Goal: Entertainment & Leisure: Consume media (video, audio)

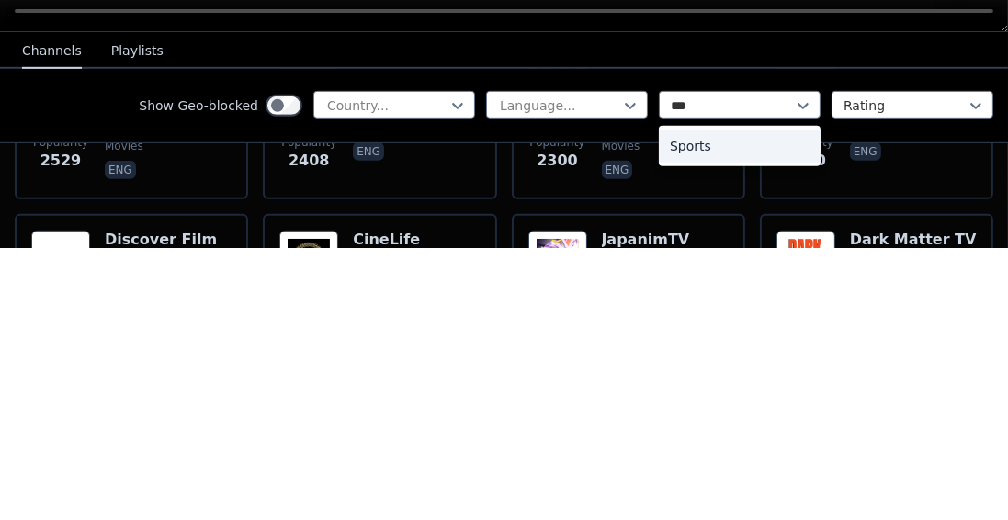
click at [782, 412] on div "Sports" at bounding box center [740, 418] width 162 height 33
type input "***"
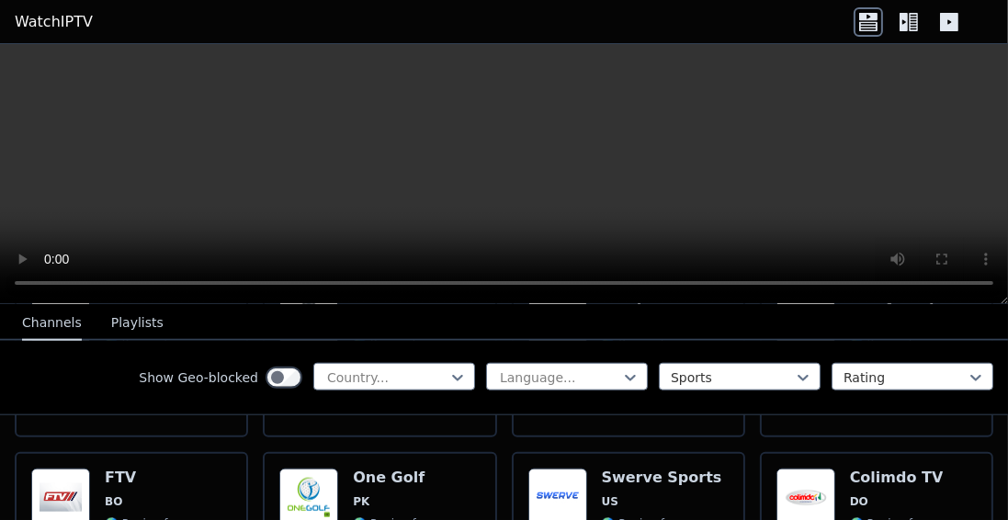
scroll to position [2191, 0]
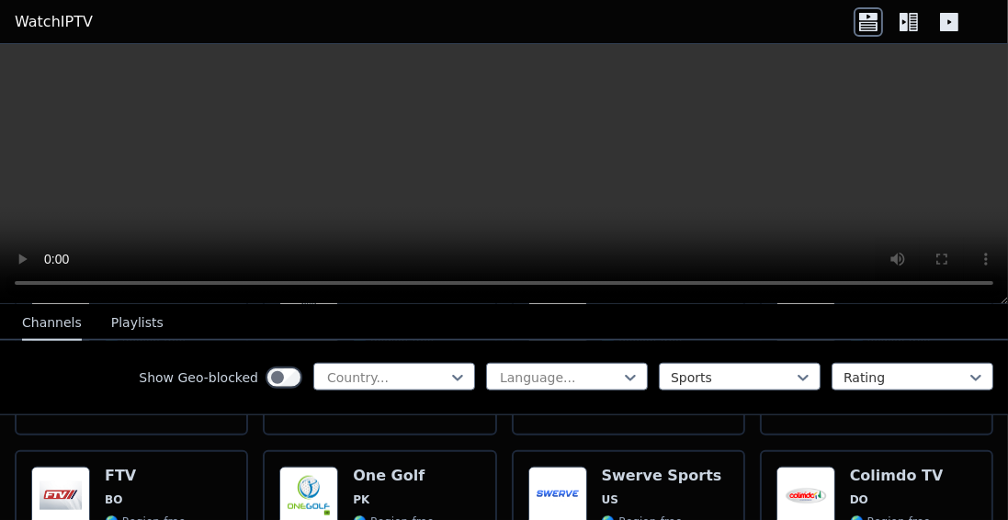
click at [112, 321] on button "Playlists" at bounding box center [137, 323] width 52 height 35
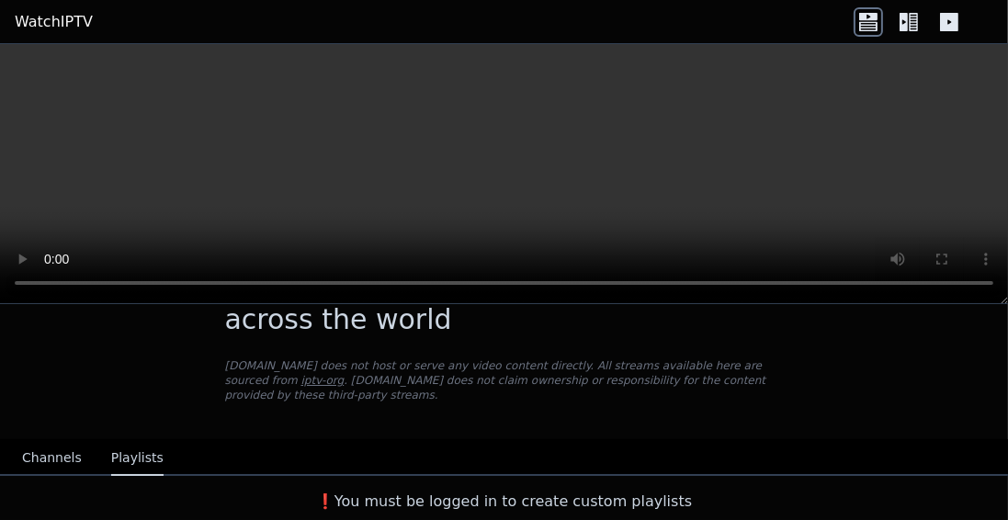
scroll to position [65, 0]
click at [51, 466] on button "Channels" at bounding box center [52, 459] width 60 height 35
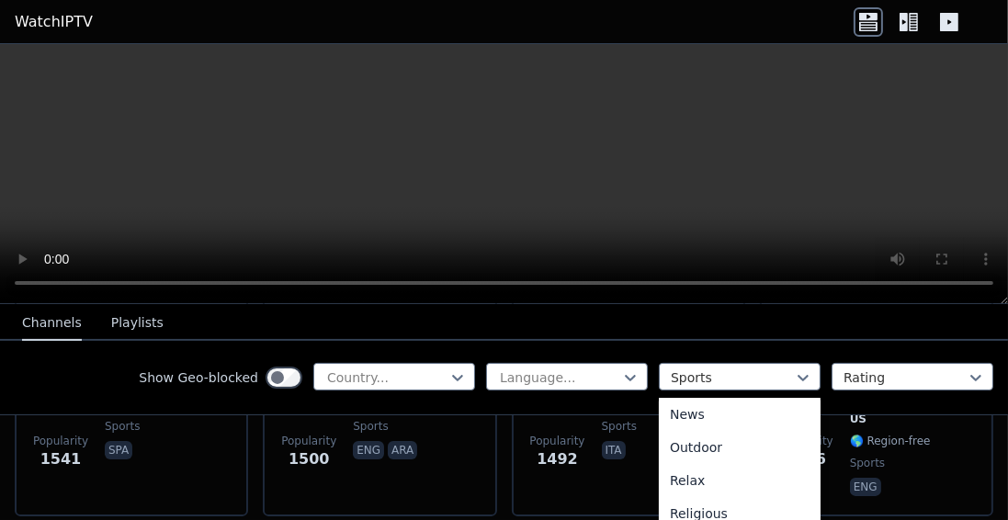
scroll to position [633, 0]
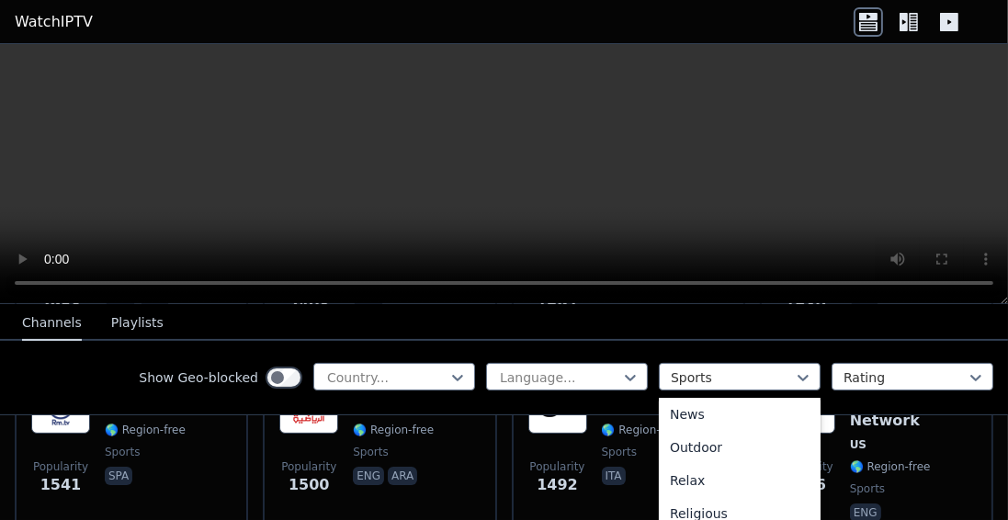
click at [914, 22] on icon at bounding box center [913, 22] width 9 height 18
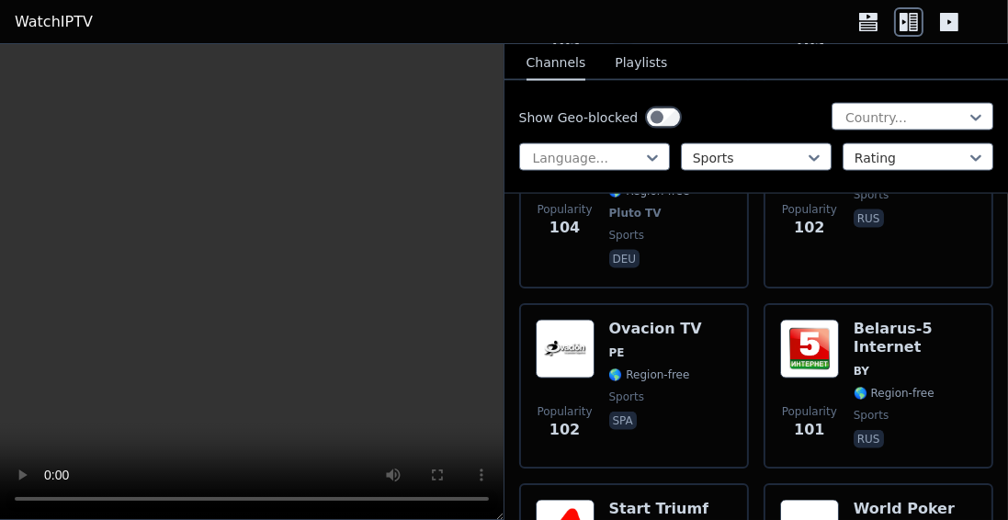
scroll to position [9967, 0]
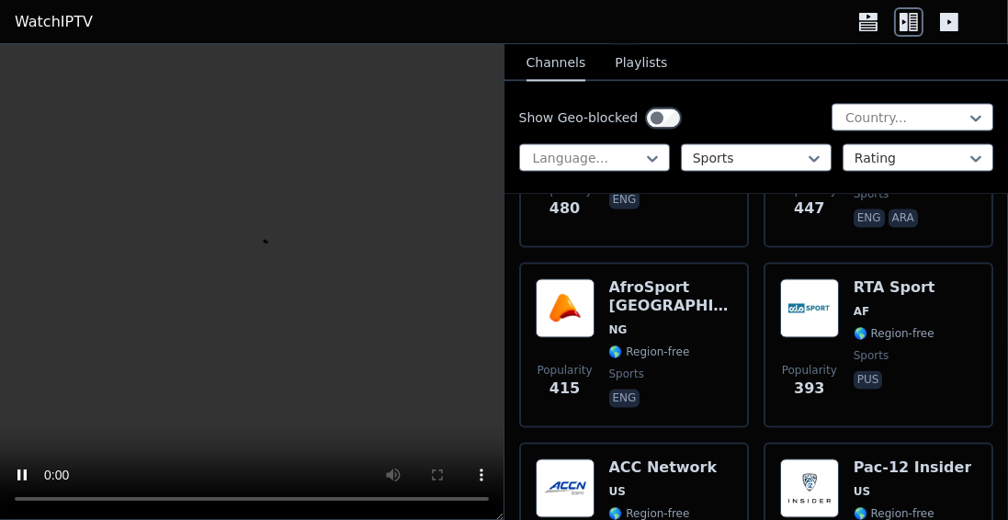
scroll to position [3613, 0]
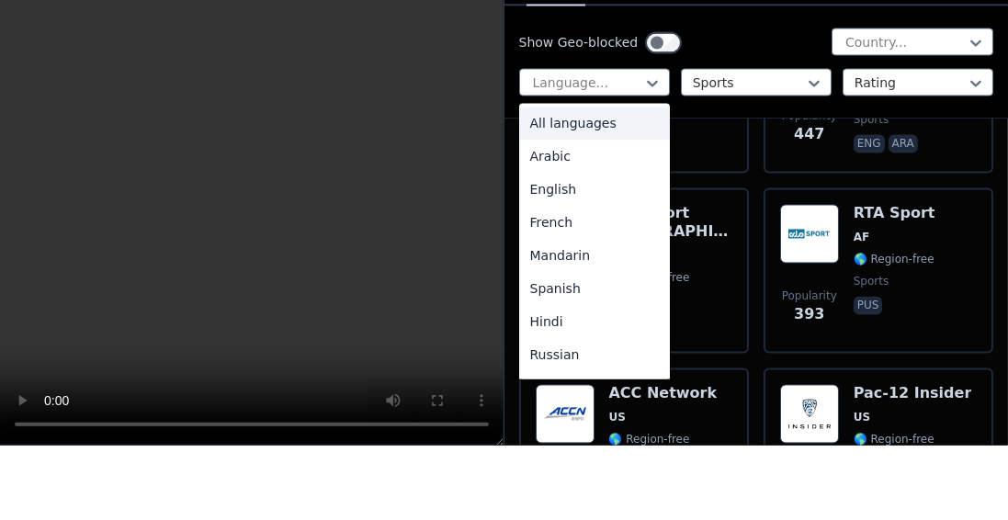
click at [633, 225] on div "Arabic" at bounding box center [594, 231] width 151 height 33
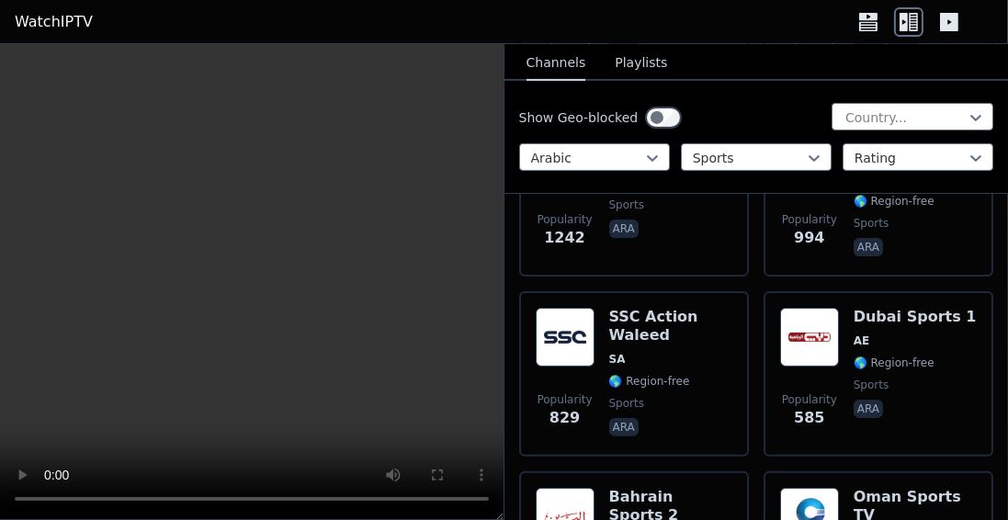
scroll to position [491, 0]
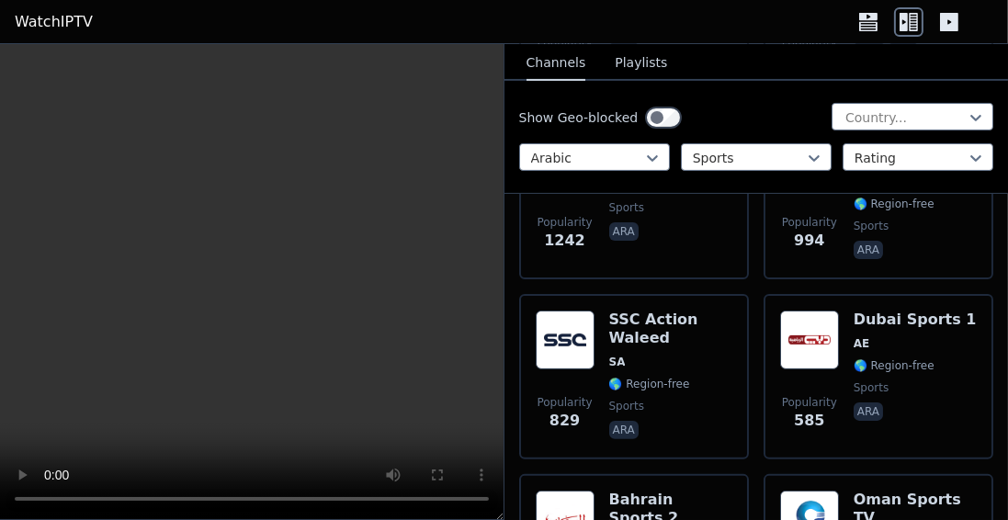
click at [831, 311] on img at bounding box center [809, 340] width 59 height 59
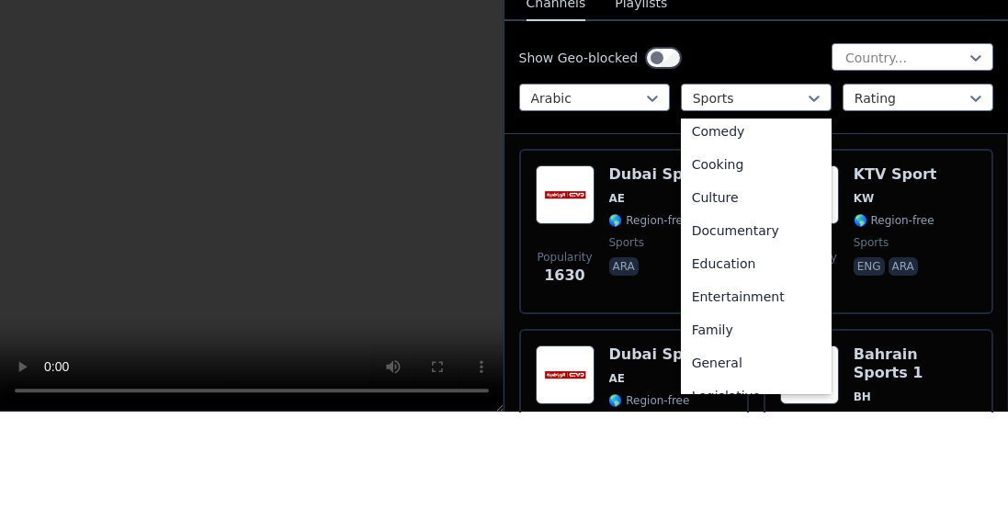
scroll to position [0, 0]
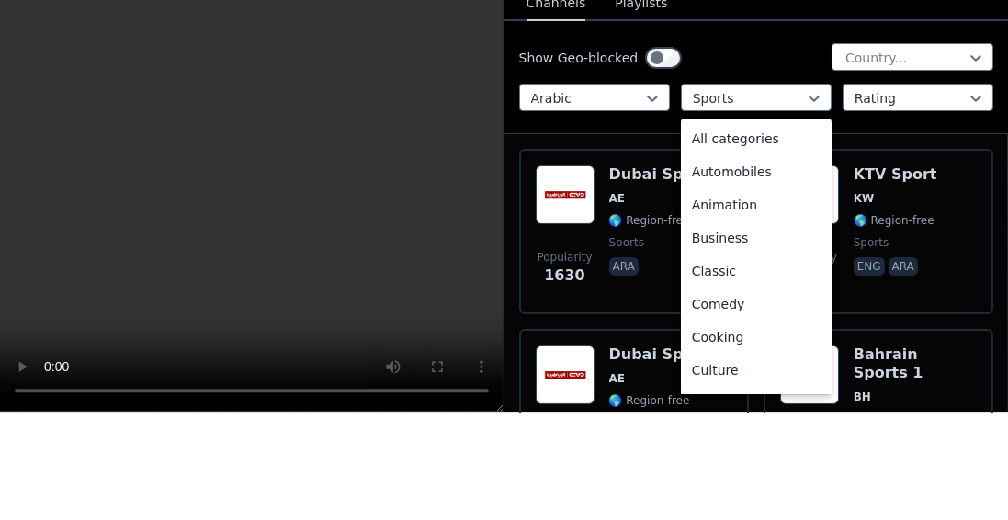
click at [783, 232] on div "All categories" at bounding box center [756, 247] width 151 height 33
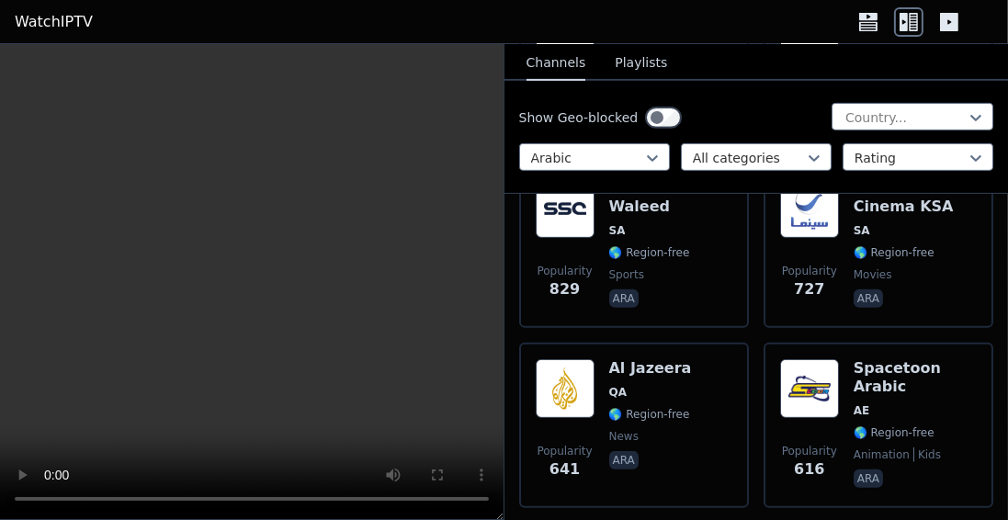
scroll to position [797, 0]
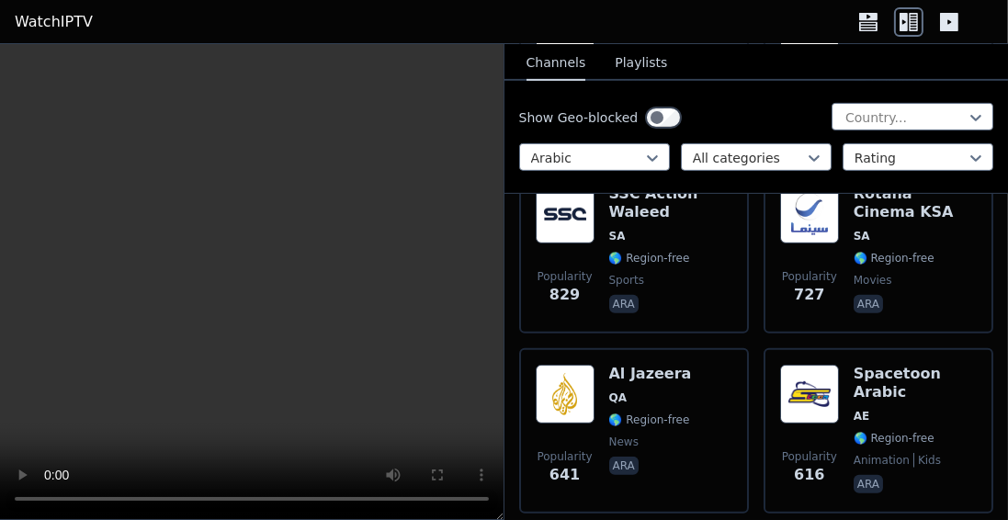
click at [696, 376] on div "Popularity 641 Al Jazeera QA 🌎 Region-free news ara" at bounding box center [634, 431] width 197 height 132
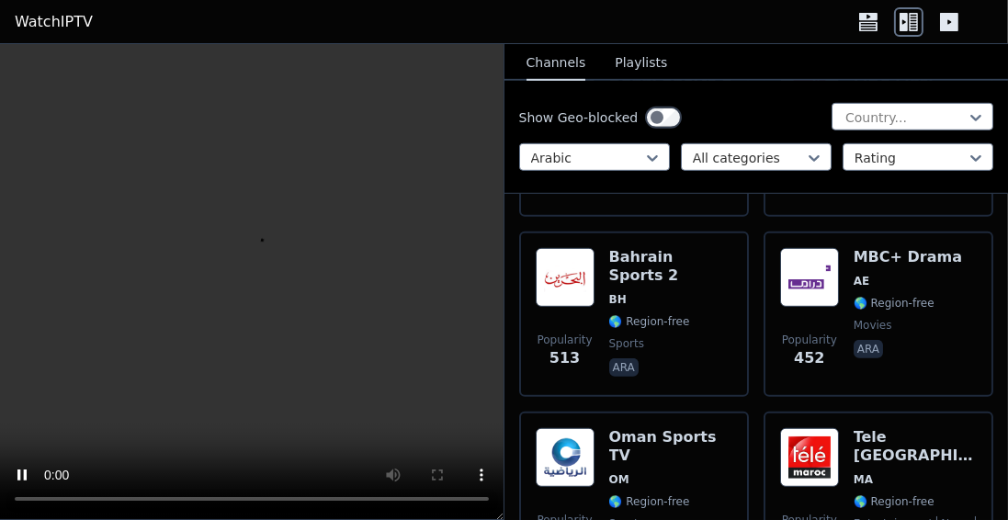
scroll to position [1283, 0]
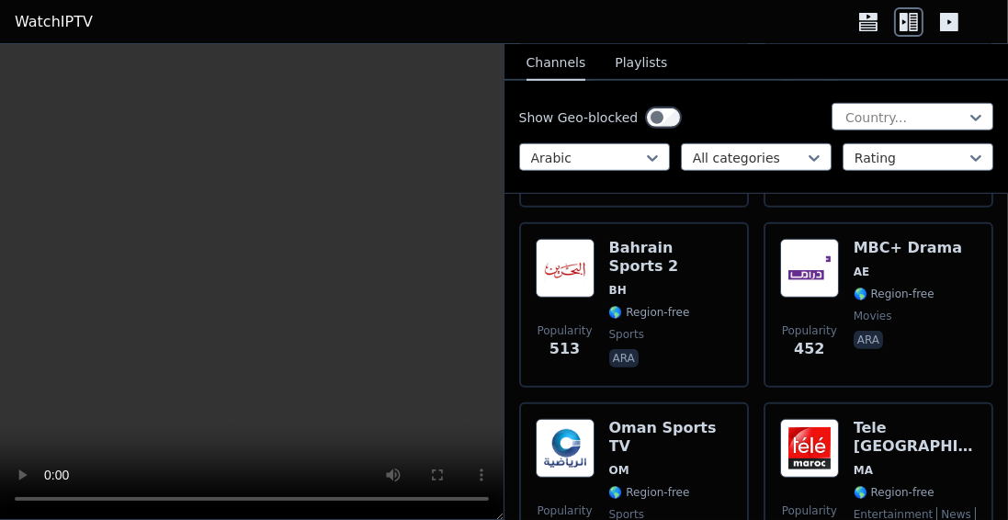
click at [926, 309] on span "movies" at bounding box center [908, 316] width 108 height 15
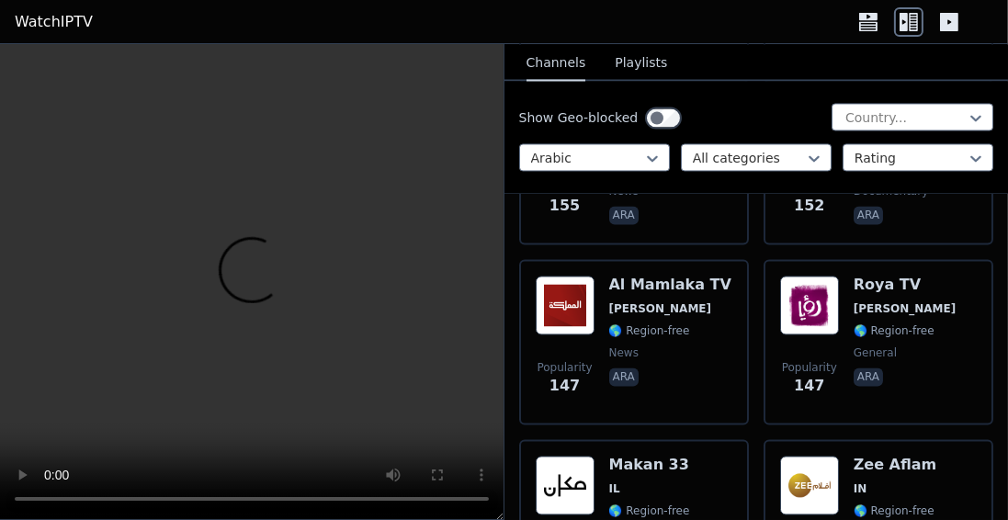
scroll to position [3774, 0]
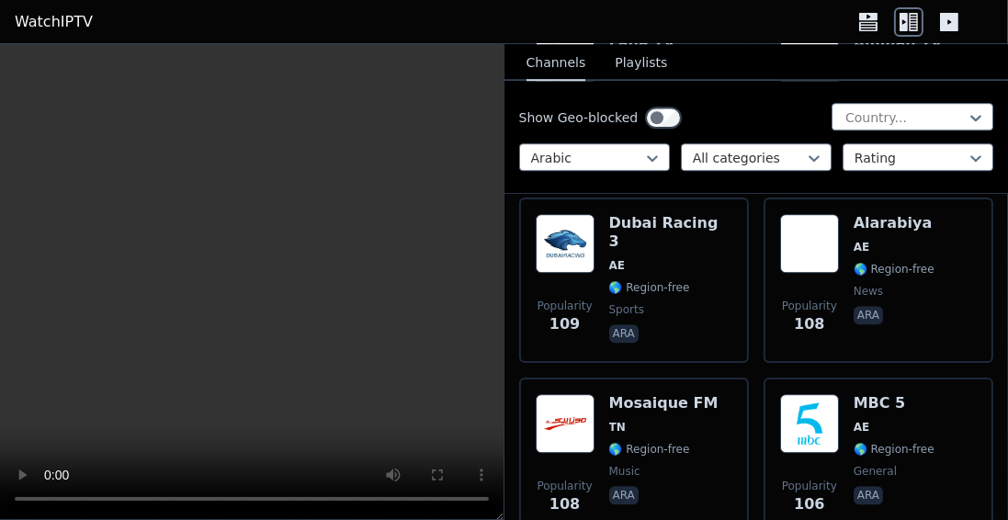
click at [926, 420] on span "AE" at bounding box center [894, 427] width 81 height 15
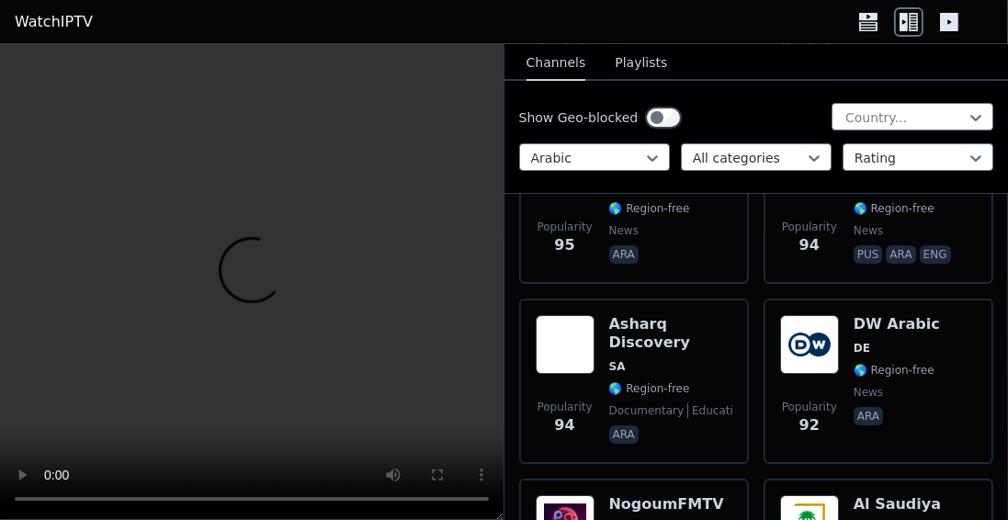
scroll to position [6617, 0]
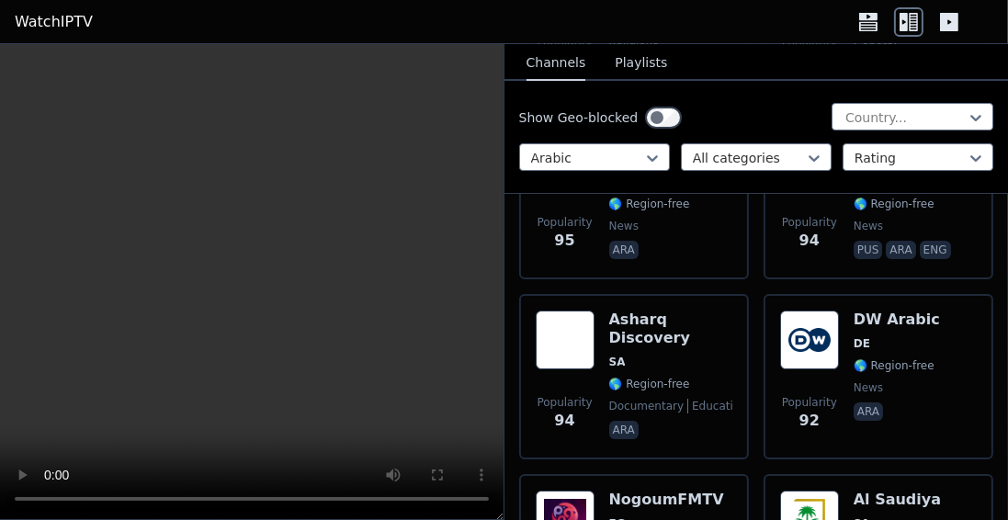
click at [945, 324] on div "Popularity 92 DW Arabic DE 🌎 Region-free news ara" at bounding box center [878, 377] width 197 height 132
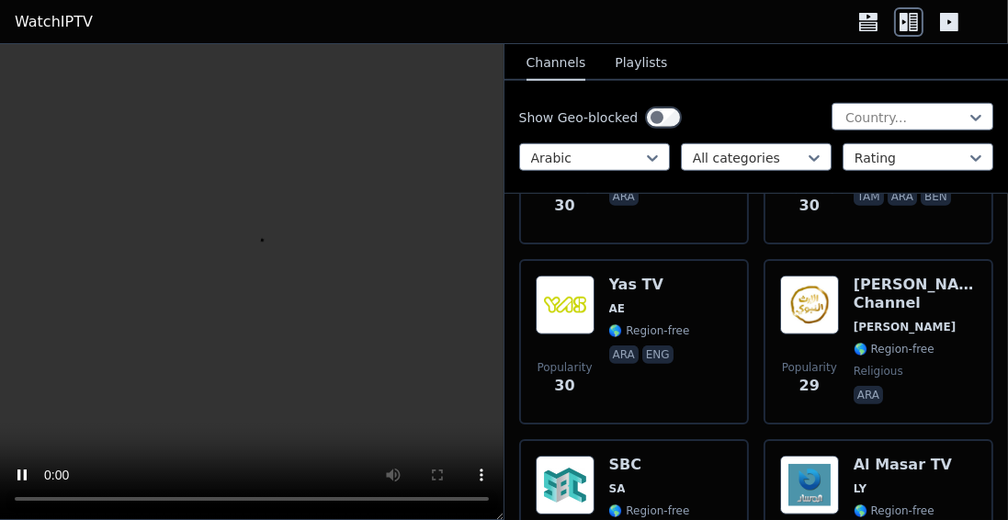
scroll to position [15693, 0]
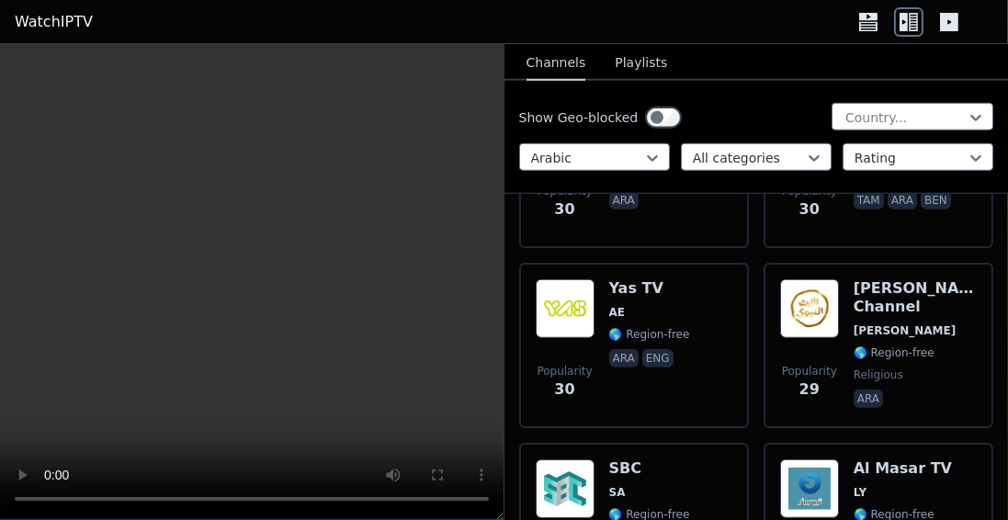
click at [945, 28] on icon at bounding box center [949, 22] width 18 height 18
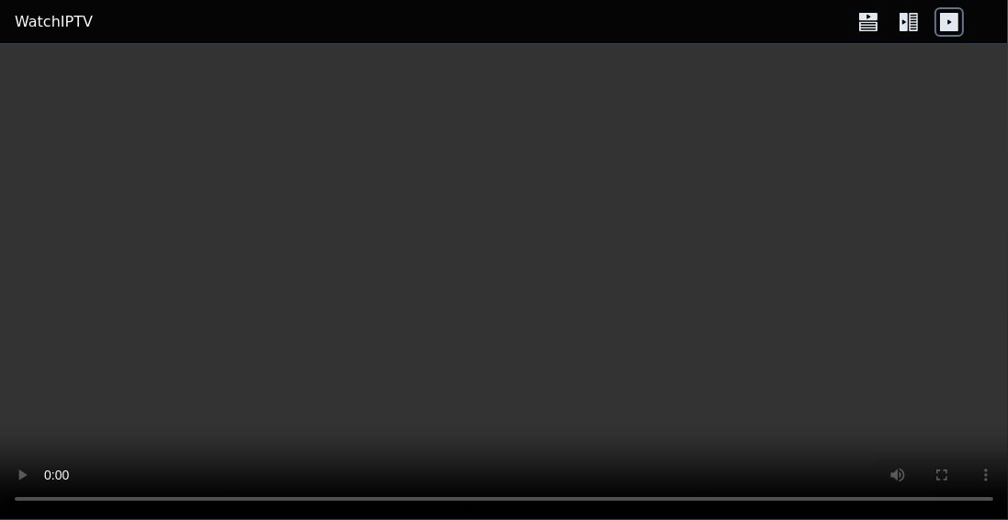
click at [948, 13] on icon at bounding box center [949, 22] width 18 height 18
click at [911, 31] on icon at bounding box center [908, 21] width 29 height 29
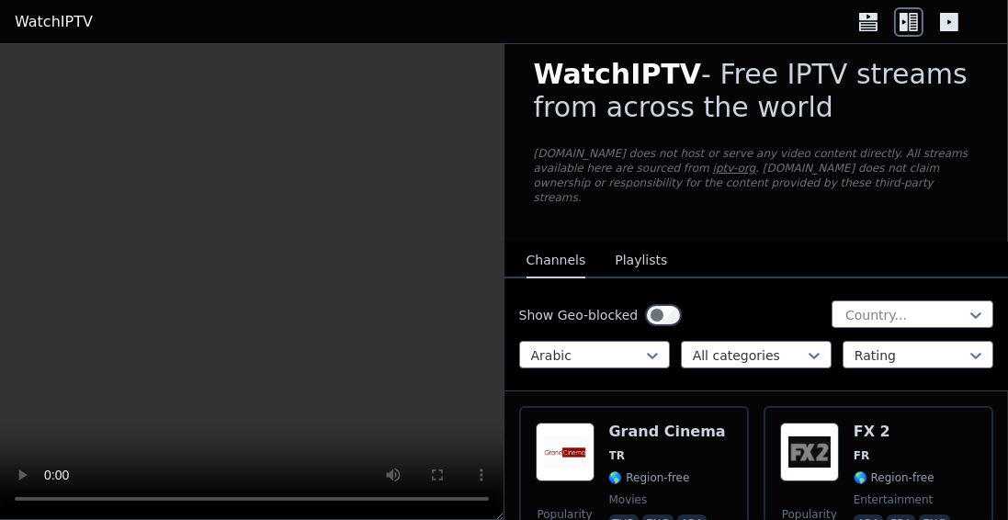
scroll to position [0, 0]
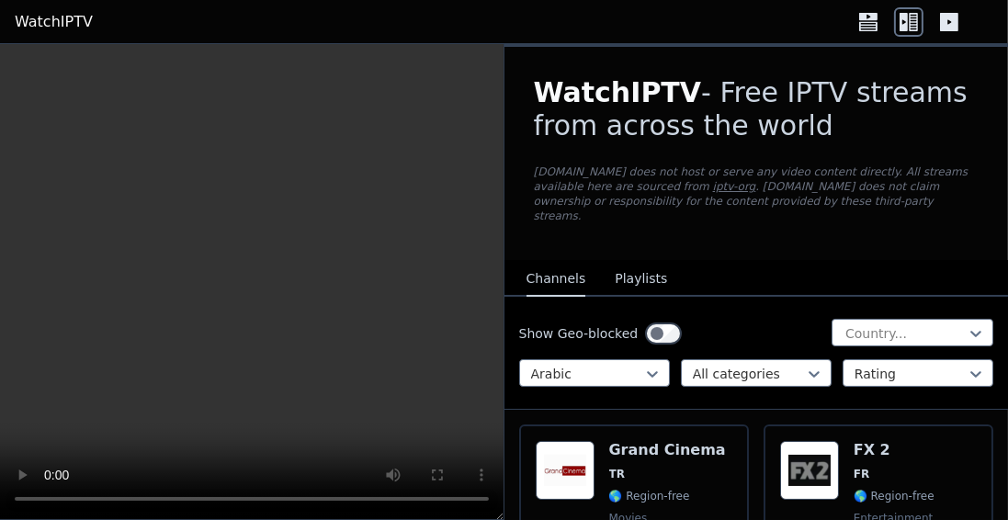
click at [713, 189] on link "iptv-org" at bounding box center [734, 186] width 43 height 13
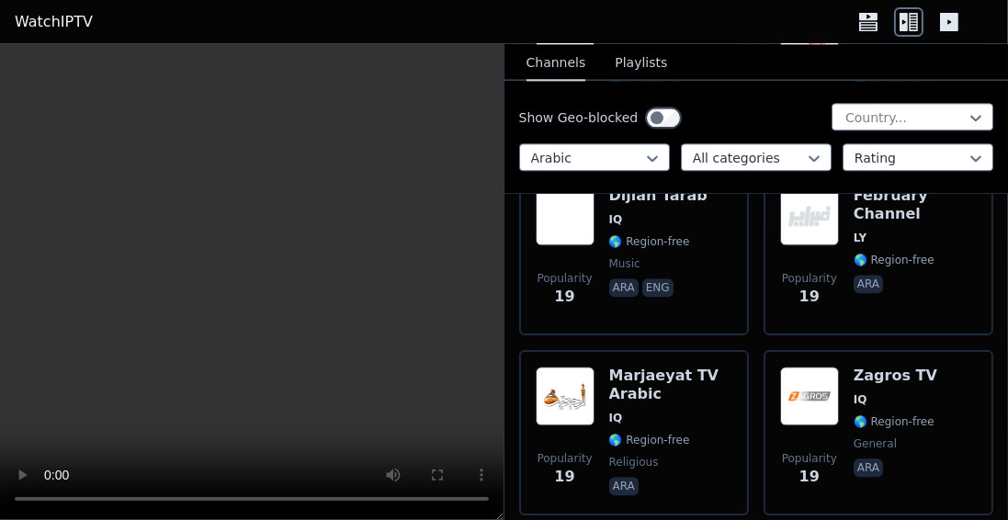
scroll to position [18711, 0]
click at [892, 392] on span "IQ" at bounding box center [896, 399] width 84 height 15
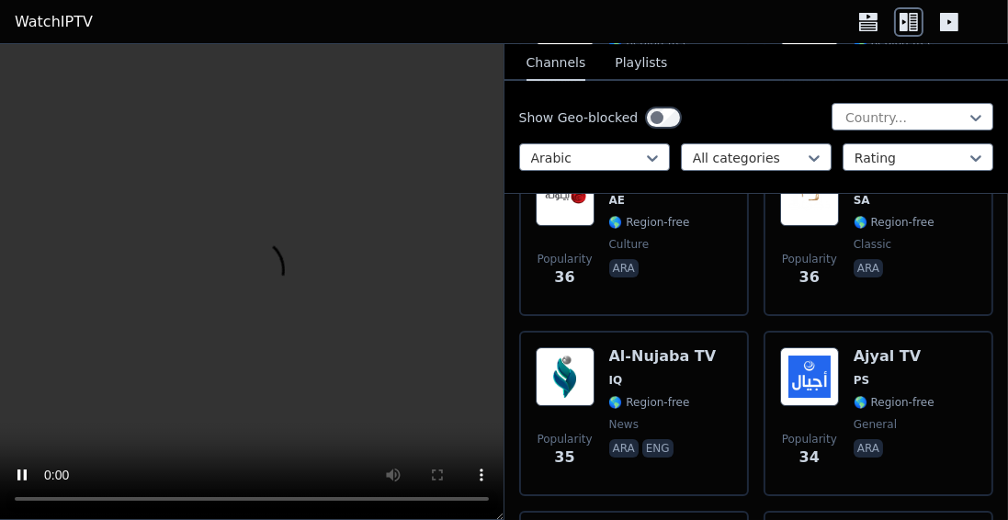
scroll to position [13460, 0]
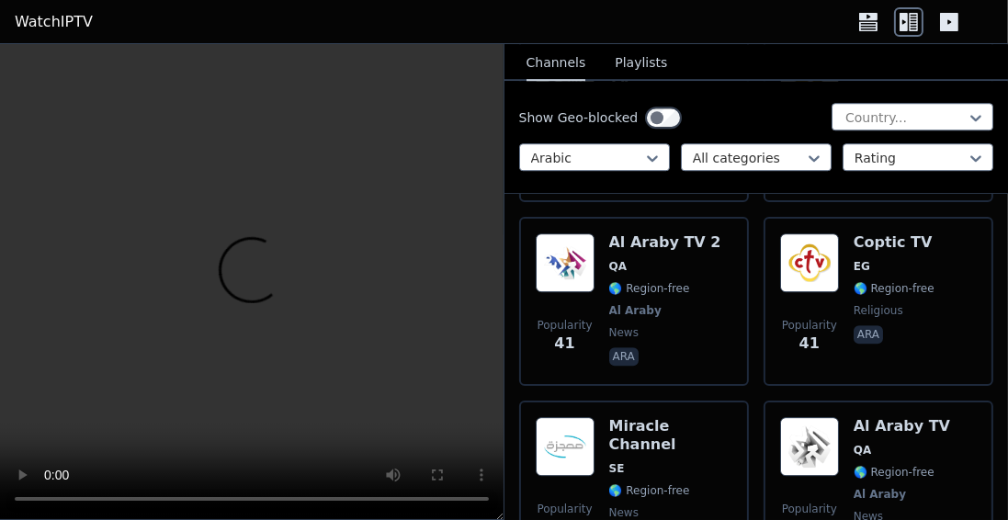
scroll to position [12486, 0]
click at [823, 418] on img at bounding box center [809, 447] width 59 height 59
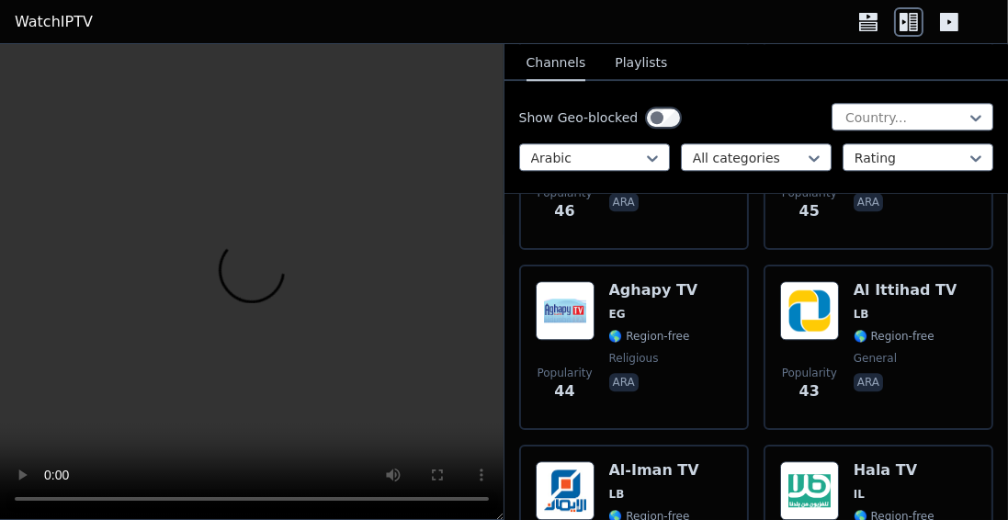
scroll to position [11895, 0]
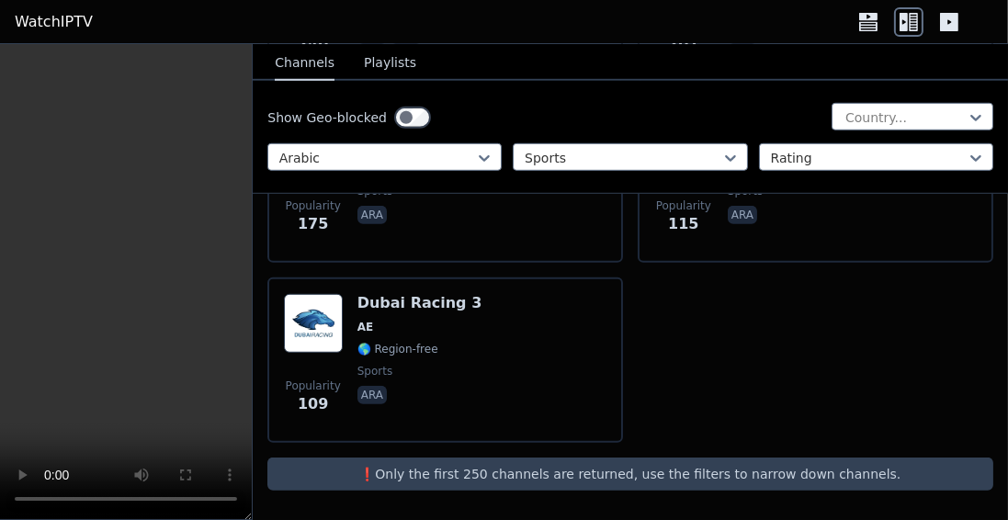
scroll to position [1387, 0]
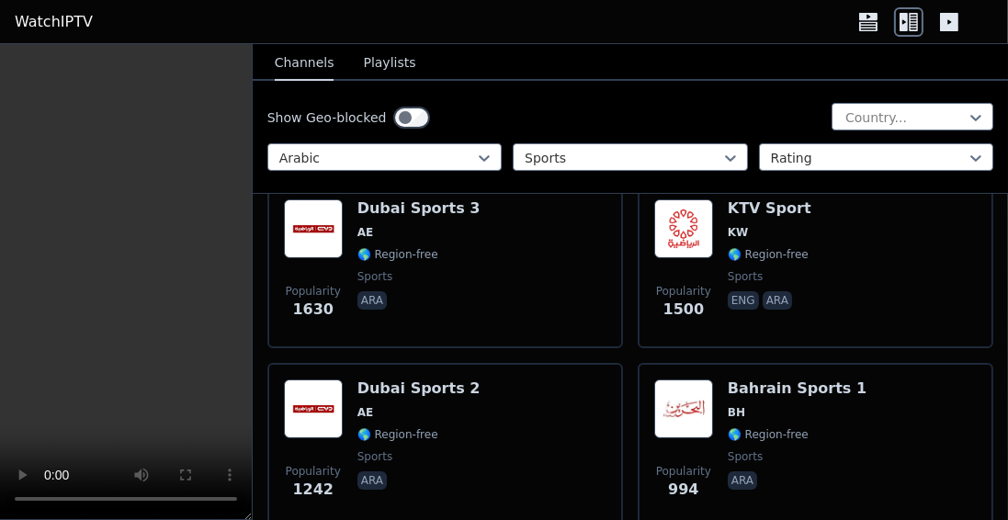
scroll to position [221, 0]
